Goal: Use online tool/utility: Utilize a website feature to perform a specific function

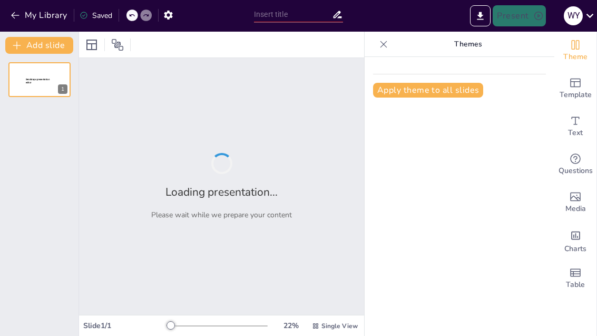
type input "Essential Support for Freshmen: Your Cohort Master and Academic Success"
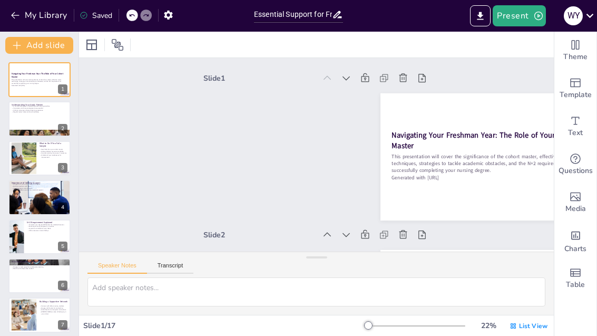
click at [30, 85] on p "Generated with [URL]" at bounding box center [40, 85] width 56 height 2
checkbox input "true"
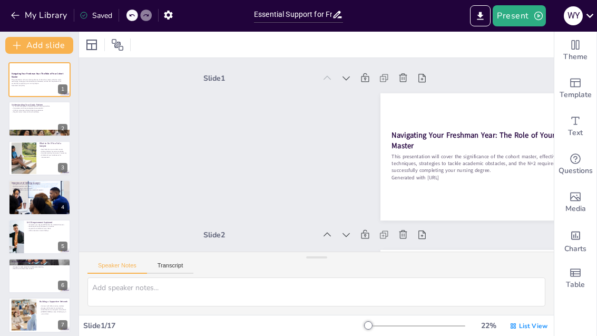
checkbox input "true"
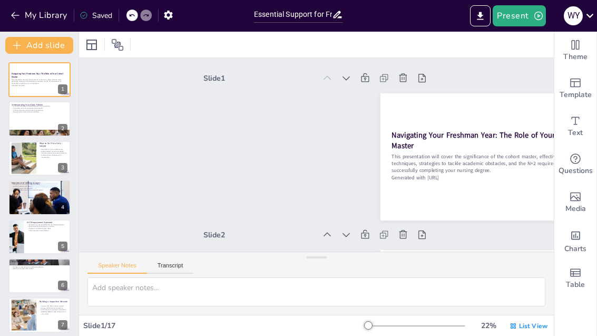
checkbox input "true"
click at [36, 117] on div at bounding box center [39, 118] width 62 height 35
type textarea "Establishing a normal study pattern is vital for academic success. Attending le…"
checkbox input "true"
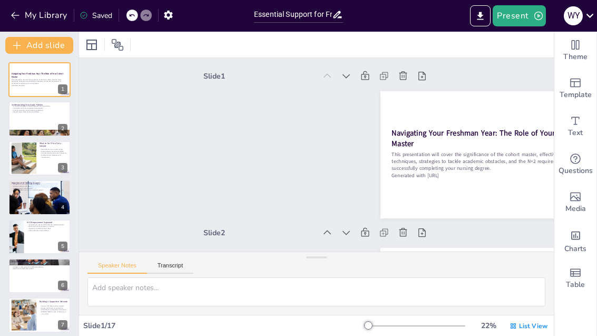
checkbox input "true"
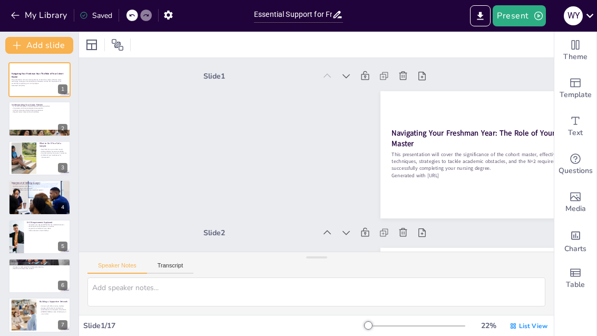
checkbox input "true"
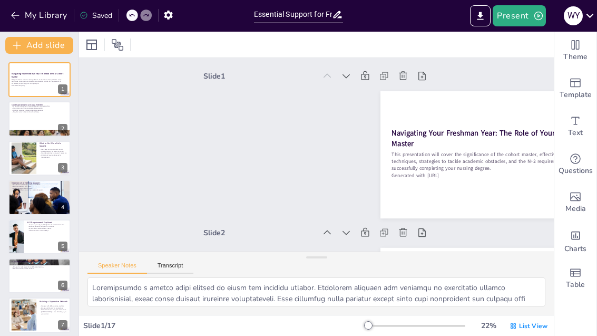
scroll to position [159, 0]
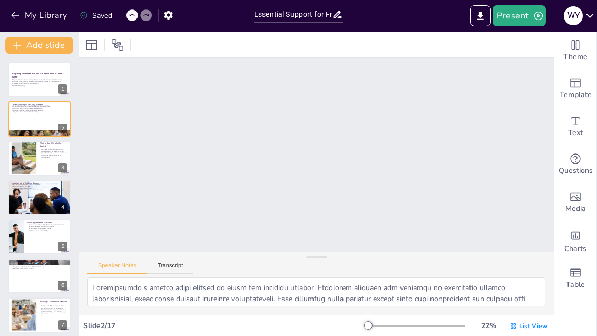
checkbox input "true"
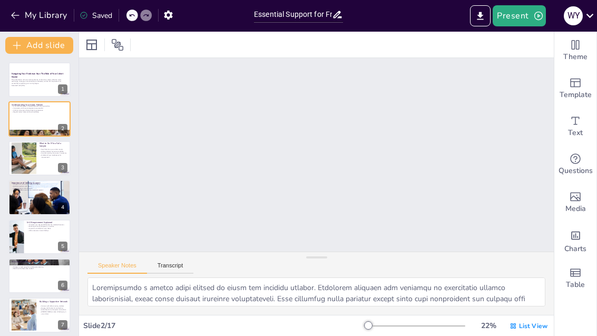
checkbox input "true"
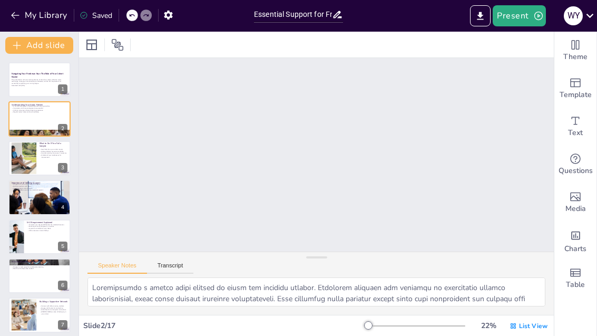
checkbox input "true"
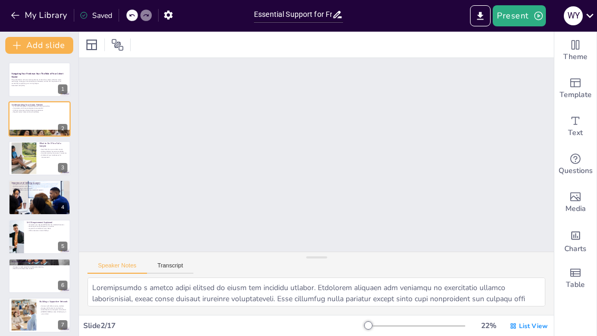
checkbox input "true"
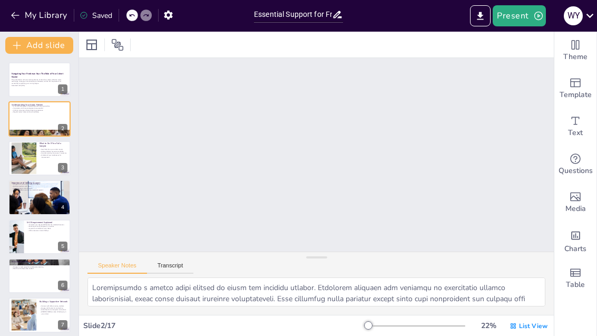
checkbox input "true"
click at [17, 77] on strong "Navigating Your Freshman Year: The Role of Your Cohort Master" at bounding box center [38, 75] width 52 height 6
checkbox input "true"
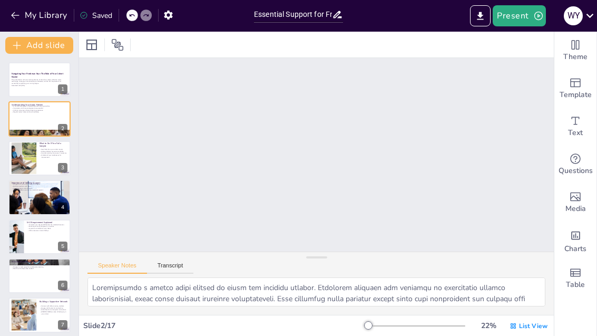
checkbox input "true"
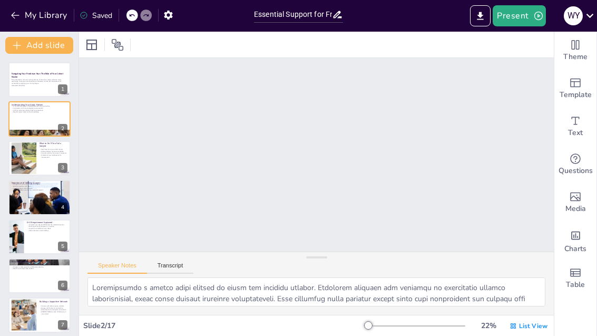
checkbox input "true"
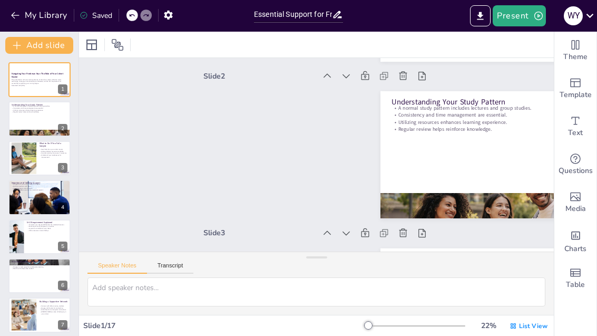
scroll to position [2, 0]
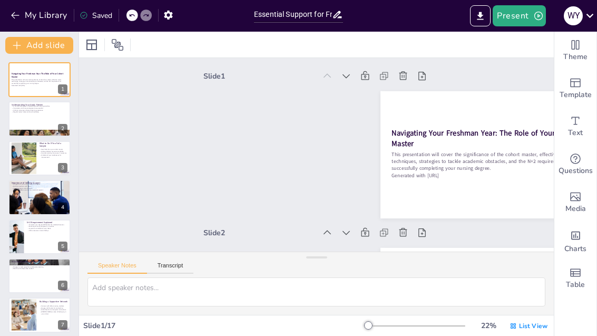
click at [31, 81] on p "This presentation will cover the significance of the cohort master, effective s…" at bounding box center [40, 82] width 56 height 6
checkbox input "true"
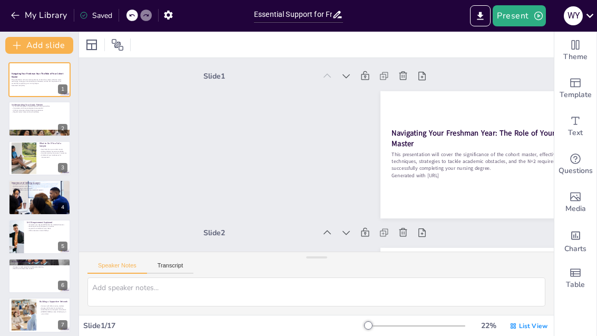
checkbox input "true"
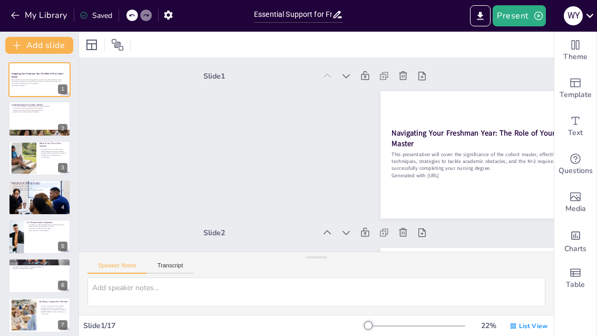
checkbox input "true"
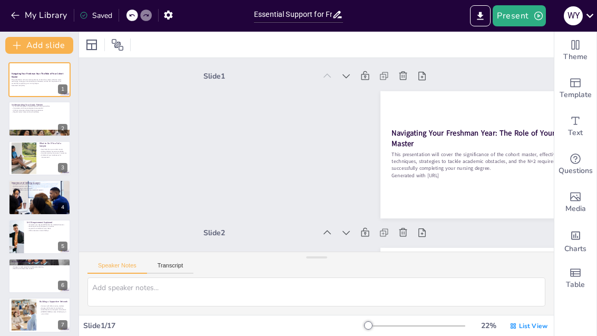
checkbox input "true"
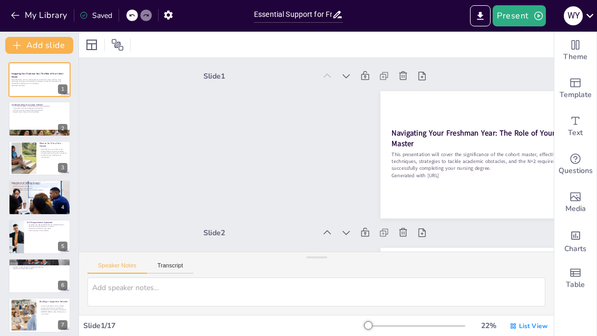
checkbox input "true"
click at [588, 87] on div "Template" at bounding box center [576, 89] width 42 height 38
checkbox input "true"
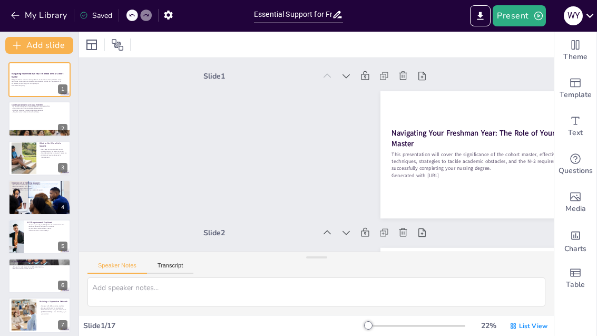
checkbox input "true"
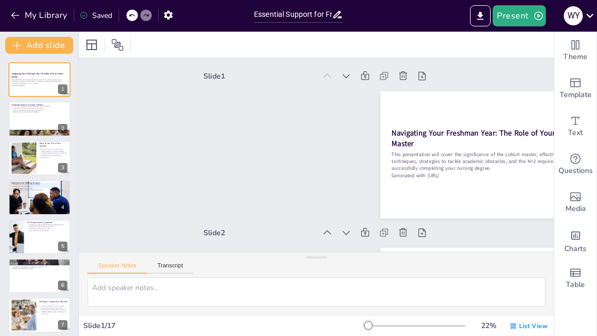
checkbox input "true"
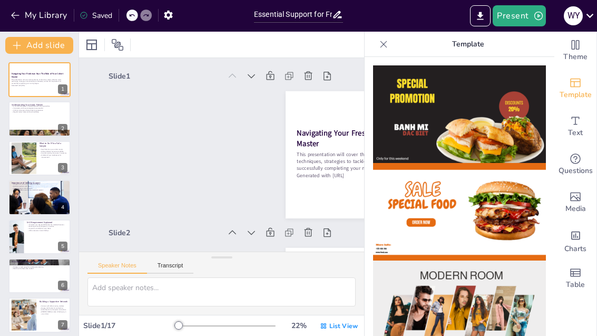
click at [37, 121] on div at bounding box center [39, 118] width 62 height 35
type textarea "Establishing a normal study pattern is vital for academic success. Attending le…"
checkbox input "true"
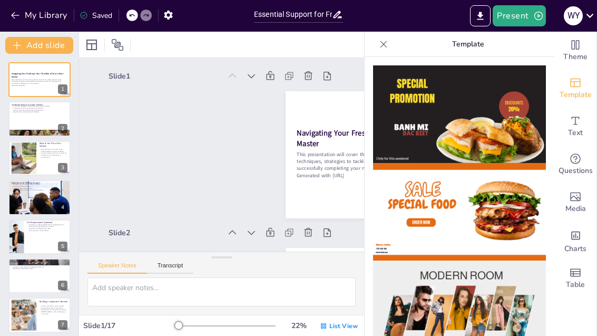
checkbox input "true"
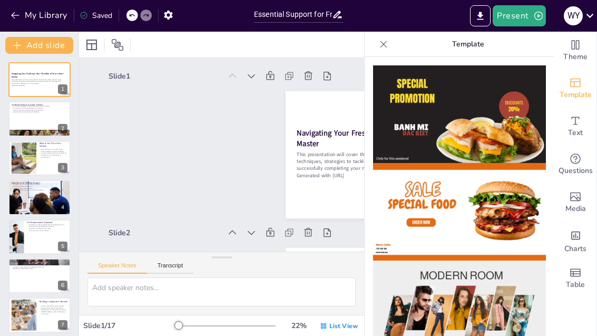
checkbox input "true"
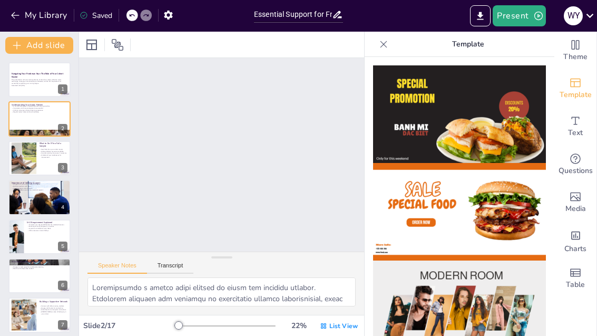
scroll to position [159, 0]
checkbox input "true"
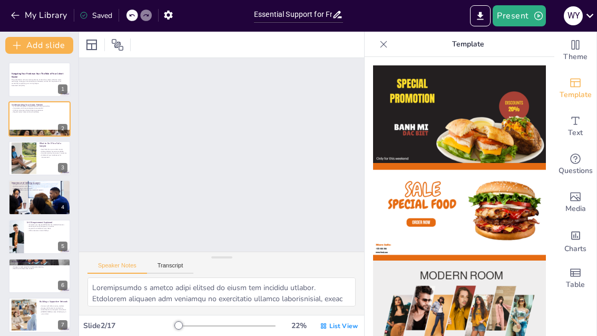
checkbox input "true"
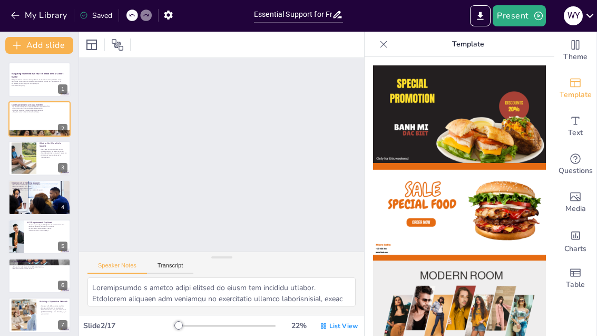
checkbox input "true"
click at [386, 45] on icon at bounding box center [384, 44] width 11 height 11
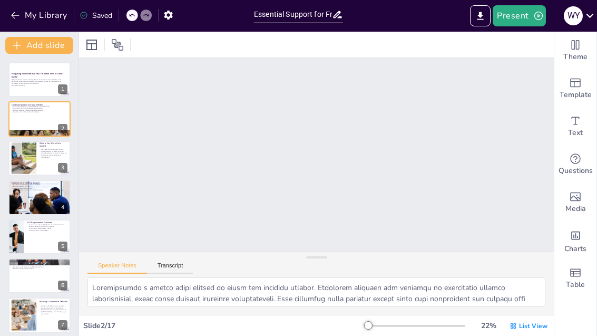
checkbox input "true"
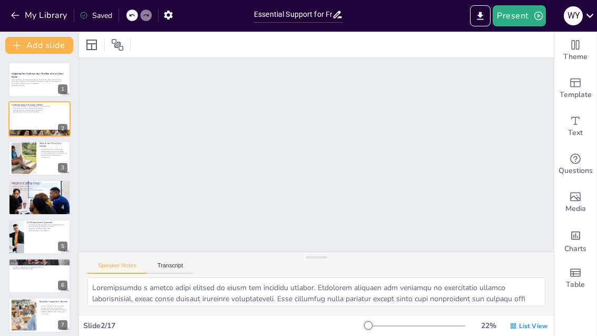
checkbox input "true"
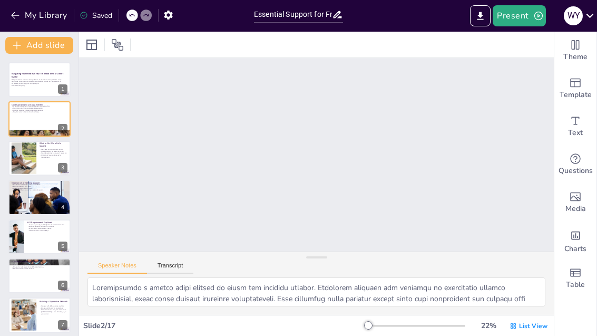
click at [43, 148] on button at bounding box center [46, 150] width 13 height 13
type textarea "Reaching out to your cohort master is a proactive step if you encounter difficu…"
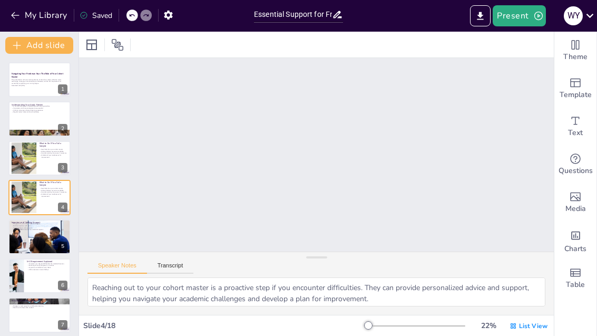
scroll to position [472, 0]
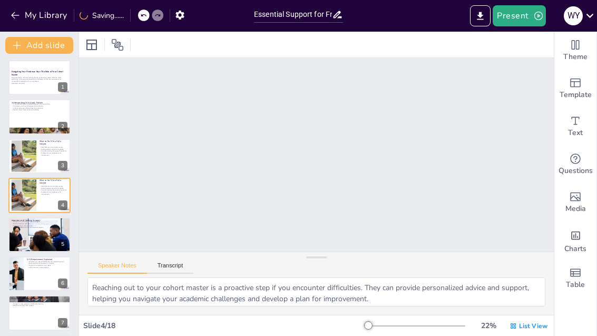
click at [26, 158] on div at bounding box center [24, 156] width 56 height 32
checkbox input "true"
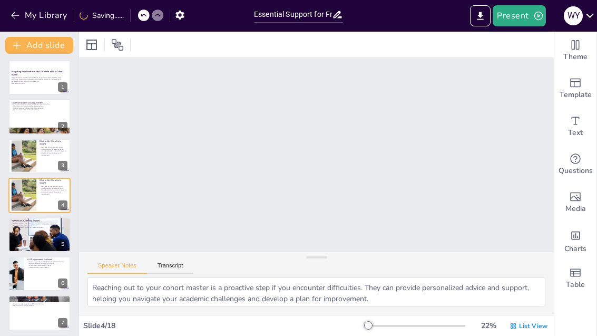
checkbox input "true"
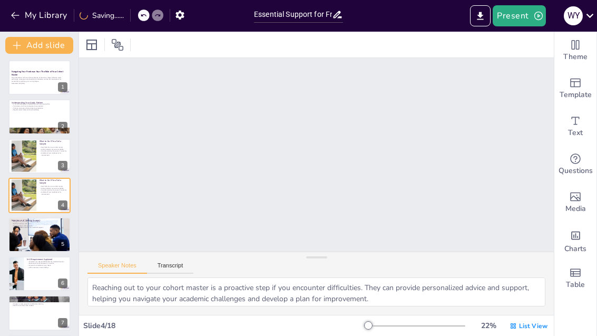
checkbox input "true"
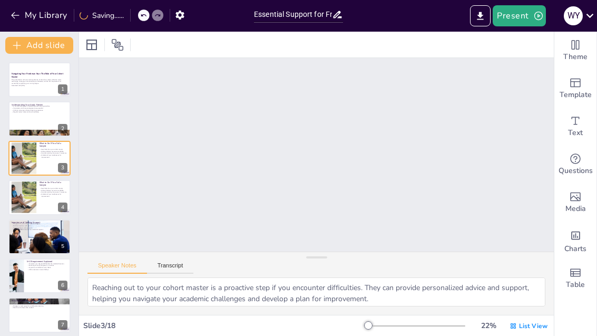
click at [26, 161] on div at bounding box center [24, 158] width 56 height 32
checkbox input "true"
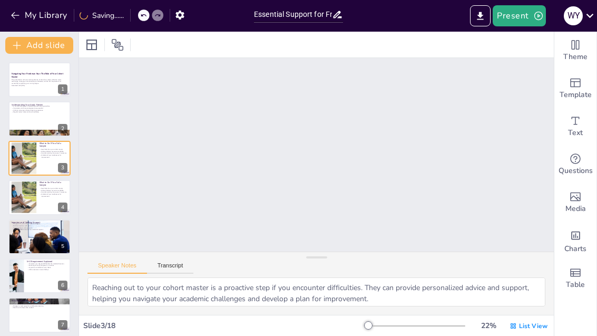
checkbox input "true"
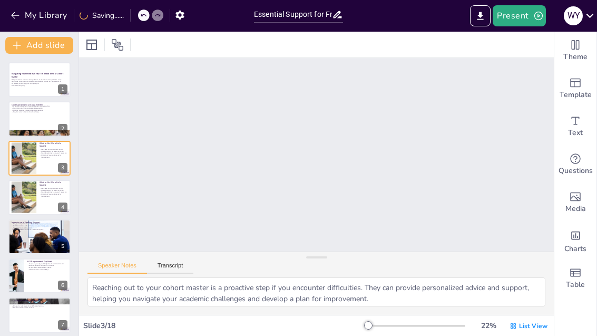
checkbox input "true"
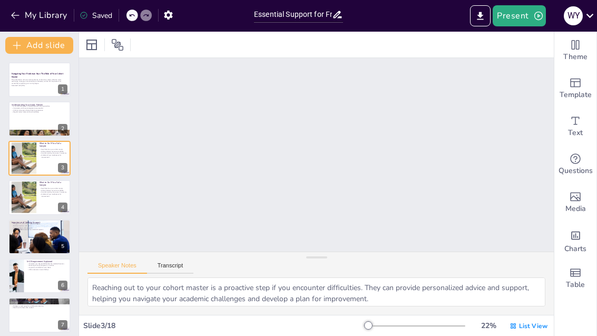
checkbox input "true"
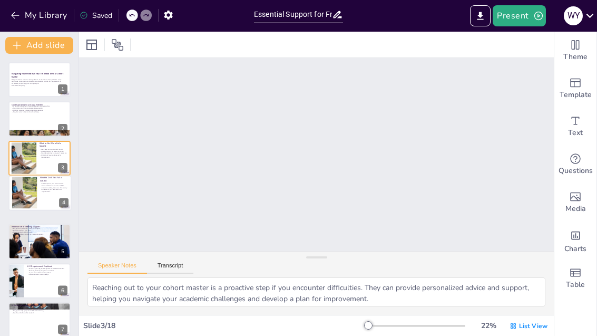
checkbox input "true"
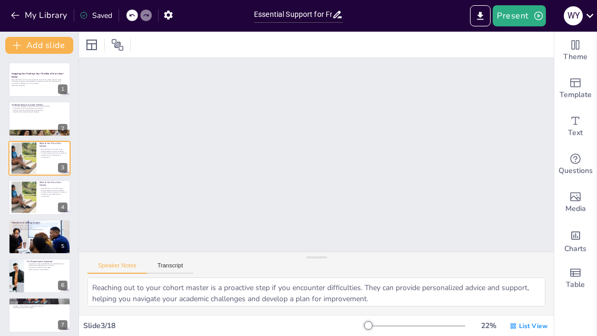
checkbox input "true"
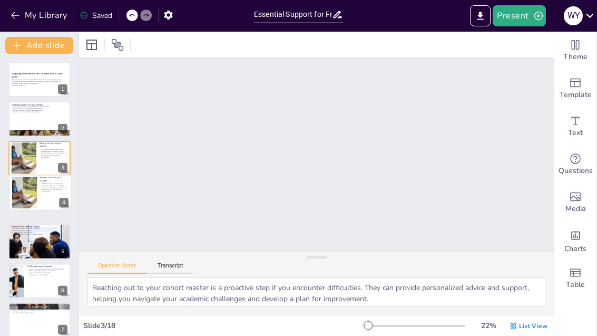
checkbox input "true"
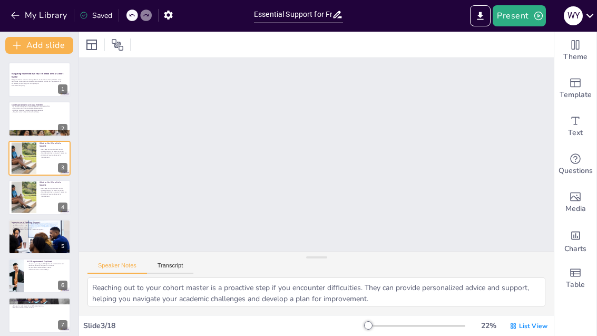
checkbox input "true"
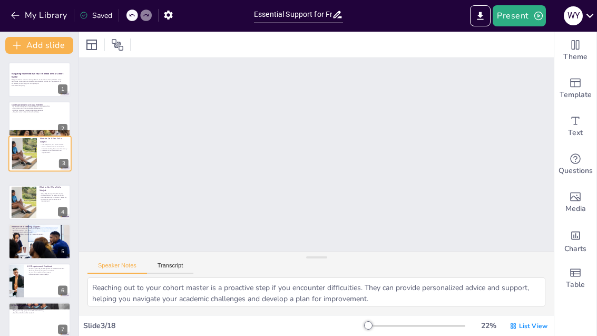
checkbox input "true"
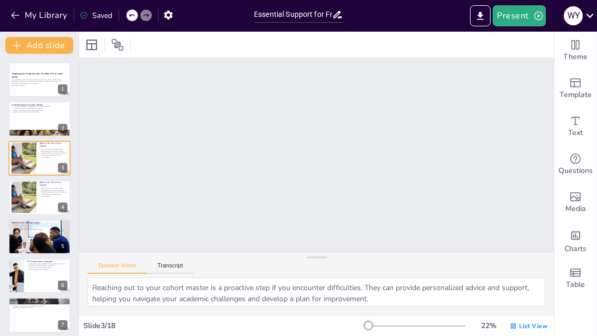
click at [28, 111] on p "Regular review helps reinforce knowledge." at bounding box center [40, 112] width 56 height 2
type textarea "Establishing a normal study pattern is vital for academic success. Attending le…"
checkbox input "true"
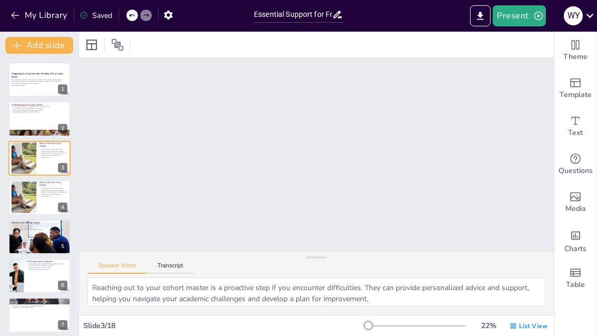
checkbox input "true"
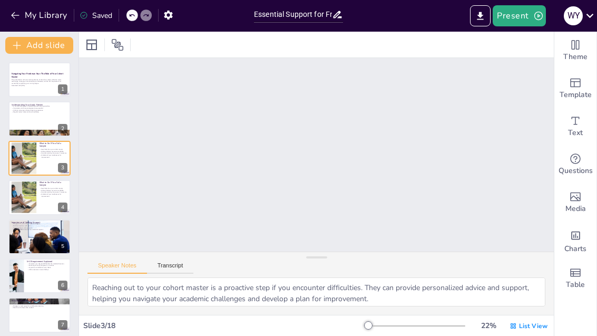
checkbox input "true"
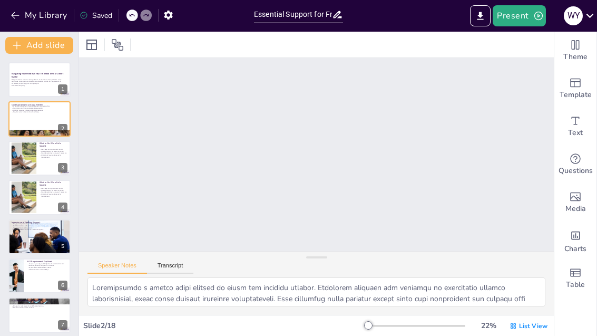
scroll to position [0, 0]
click at [22, 81] on p "This presentation will cover the significance of the cohort master, effective s…" at bounding box center [40, 82] width 56 height 6
checkbox input "true"
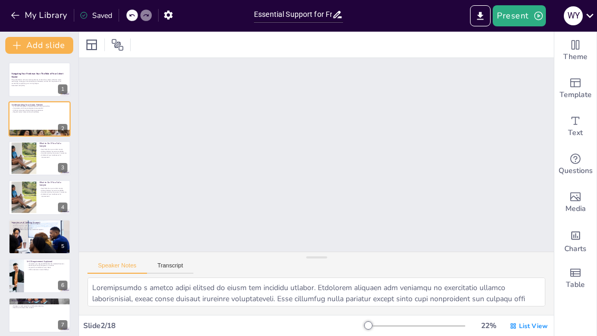
checkbox input "true"
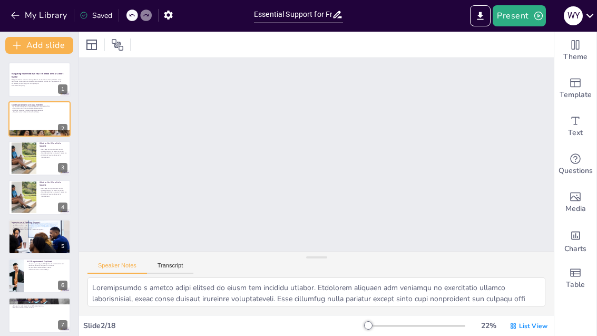
checkbox input "true"
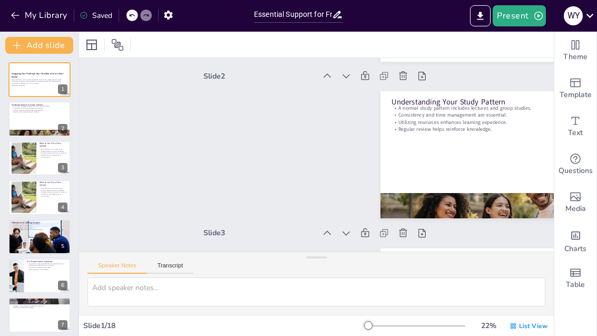
scroll to position [2, 0]
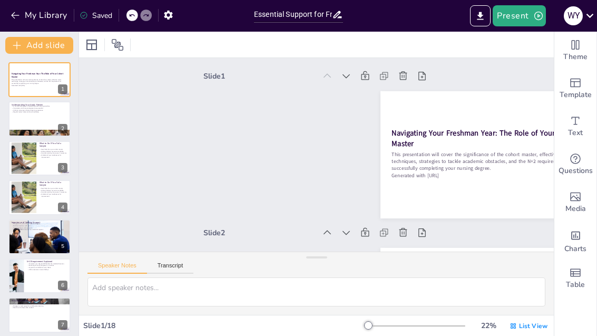
checkbox input "true"
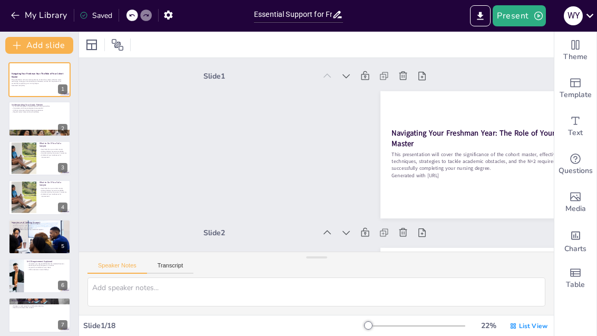
checkbox input "true"
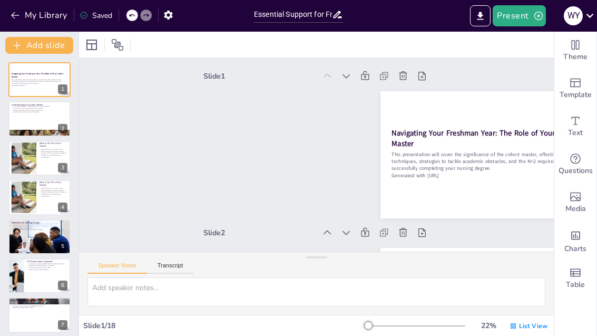
click at [344, 231] on icon at bounding box center [338, 235] width 12 height 12
type textarea "Establishing a normal study pattern is vital for academic success. Attending le…"
checkbox input "true"
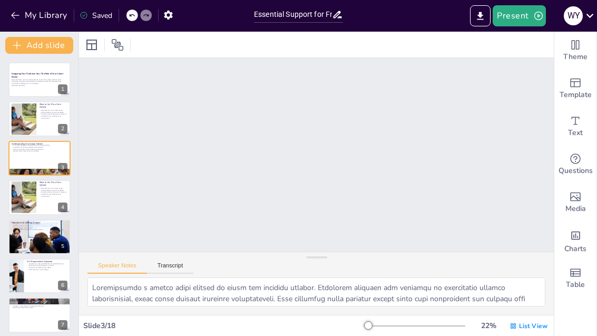
click at [30, 192] on div at bounding box center [24, 197] width 56 height 32
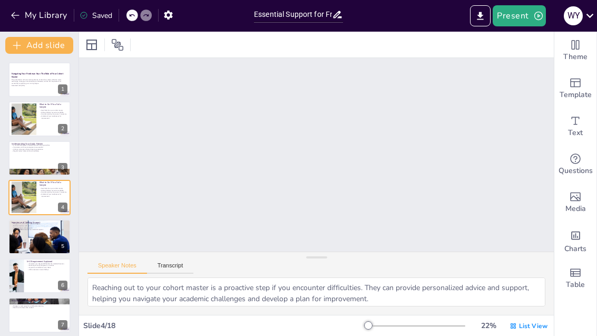
scroll to position [472, 0]
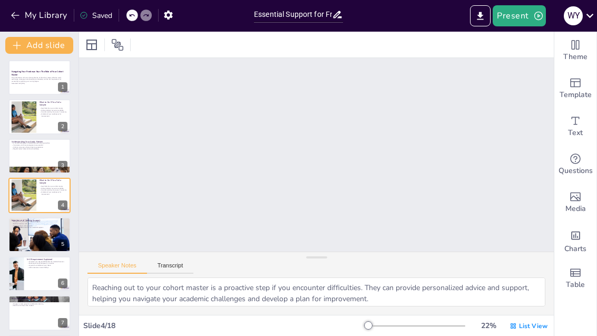
click at [528, 328] on span "List View" at bounding box center [533, 326] width 28 height 8
click at [27, 187] on div at bounding box center [24, 195] width 56 height 32
click at [46, 188] on icon at bounding box center [46, 187] width 6 height 6
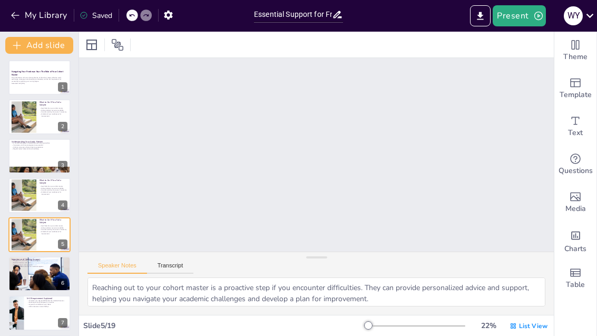
scroll to position [629, 0]
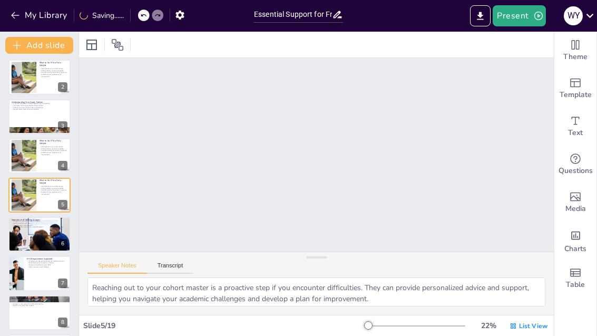
click at [33, 194] on div at bounding box center [24, 195] width 56 height 32
click at [24, 160] on div at bounding box center [24, 156] width 56 height 32
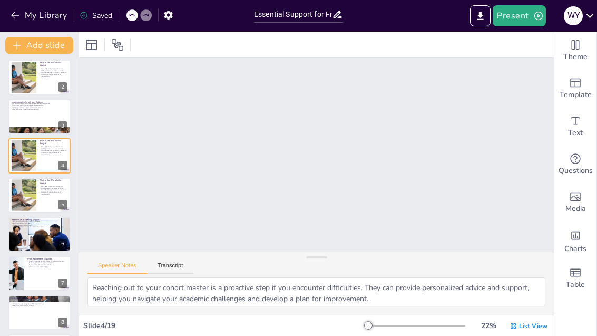
scroll to position [472, 0]
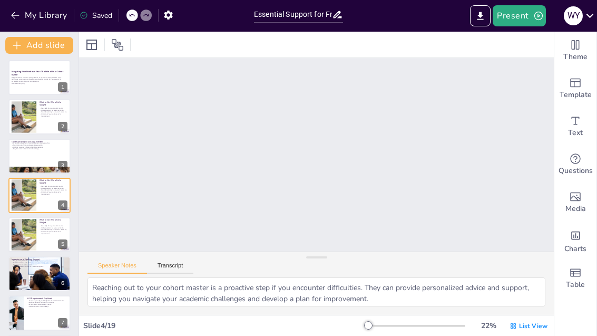
click at [37, 221] on div at bounding box center [39, 234] width 62 height 35
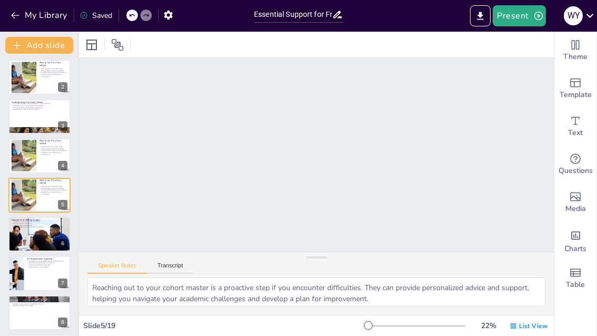
click at [62, 188] on icon at bounding box center [61, 187] width 4 height 6
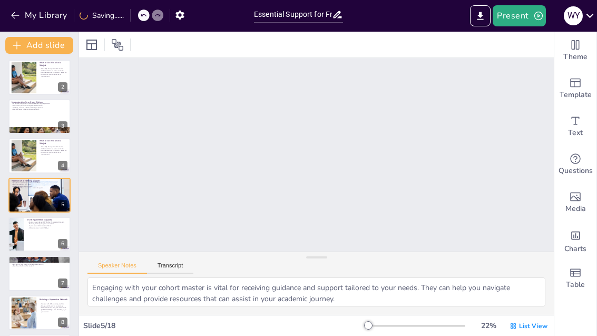
click at [20, 83] on div at bounding box center [24, 78] width 56 height 32
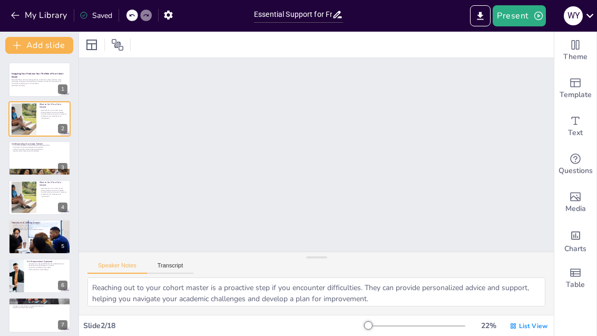
scroll to position [0, 0]
click at [26, 203] on div at bounding box center [24, 197] width 56 height 32
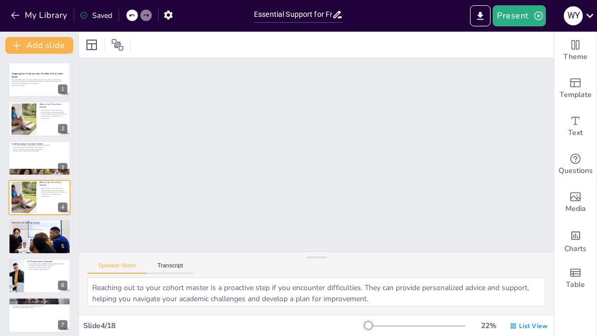
scroll to position [472, 0]
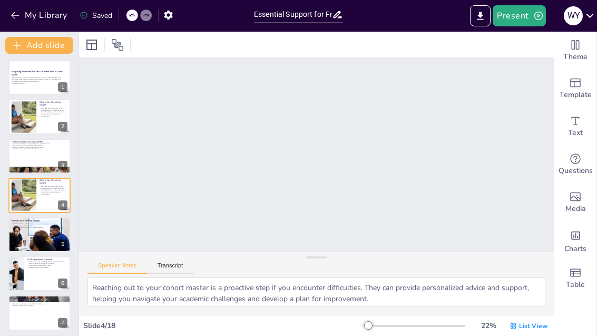
click at [24, 110] on div at bounding box center [24, 117] width 56 height 32
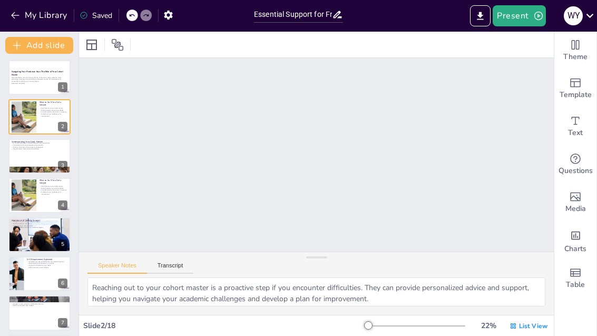
scroll to position [159, 0]
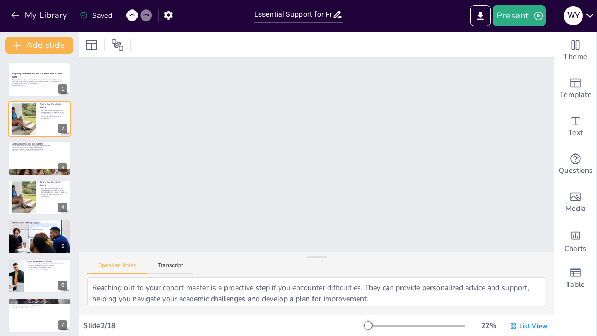
click at [34, 200] on div at bounding box center [24, 197] width 56 height 32
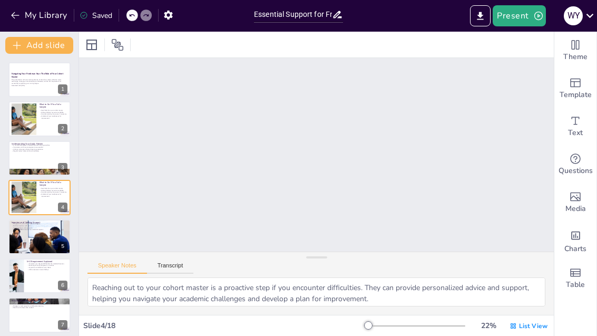
scroll to position [472, 0]
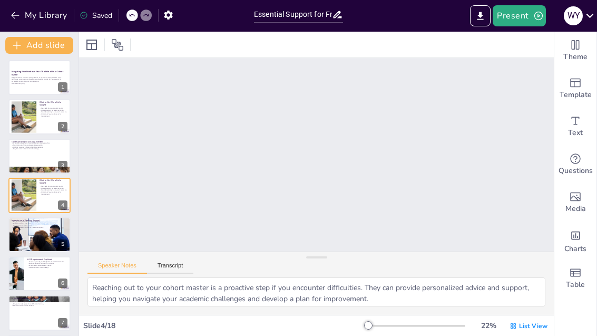
click at [95, 44] on icon at bounding box center [91, 44] width 13 height 13
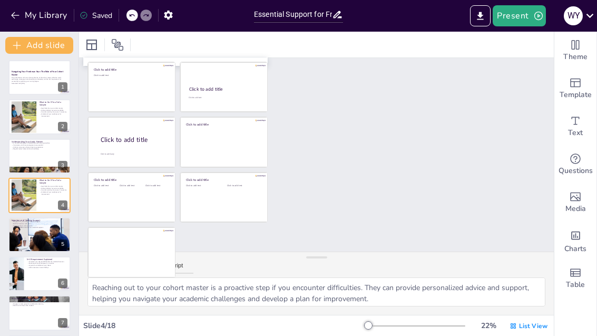
click at [116, 44] on icon at bounding box center [117, 44] width 13 height 13
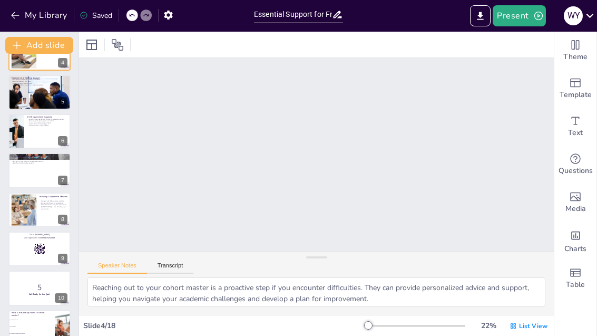
scroll to position [197, 0]
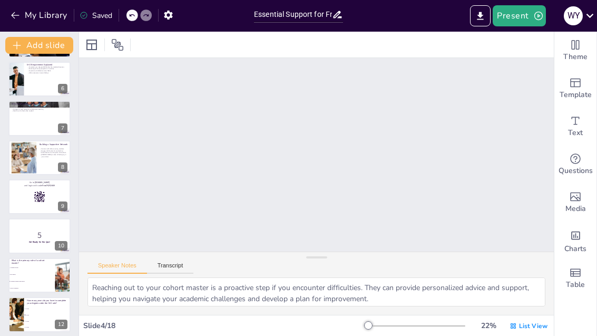
click at [33, 165] on div at bounding box center [24, 158] width 56 height 32
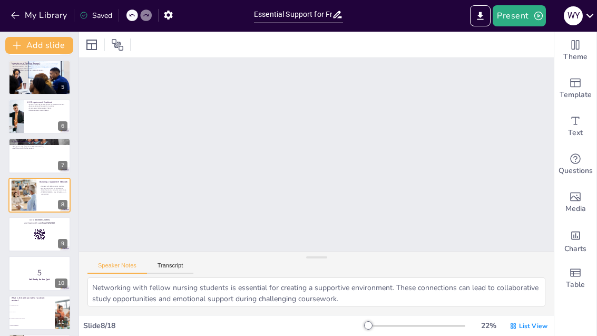
click at [578, 92] on span "Template" at bounding box center [576, 95] width 32 height 12
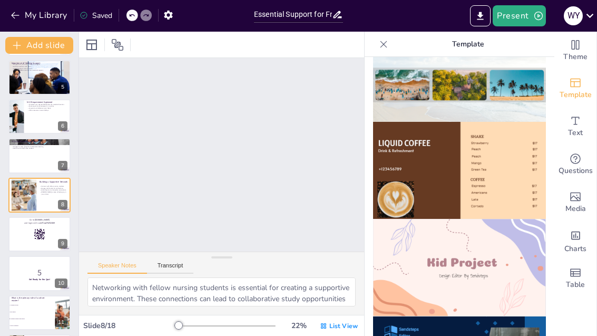
scroll to position [627, 0]
